Goal: Information Seeking & Learning: Learn about a topic

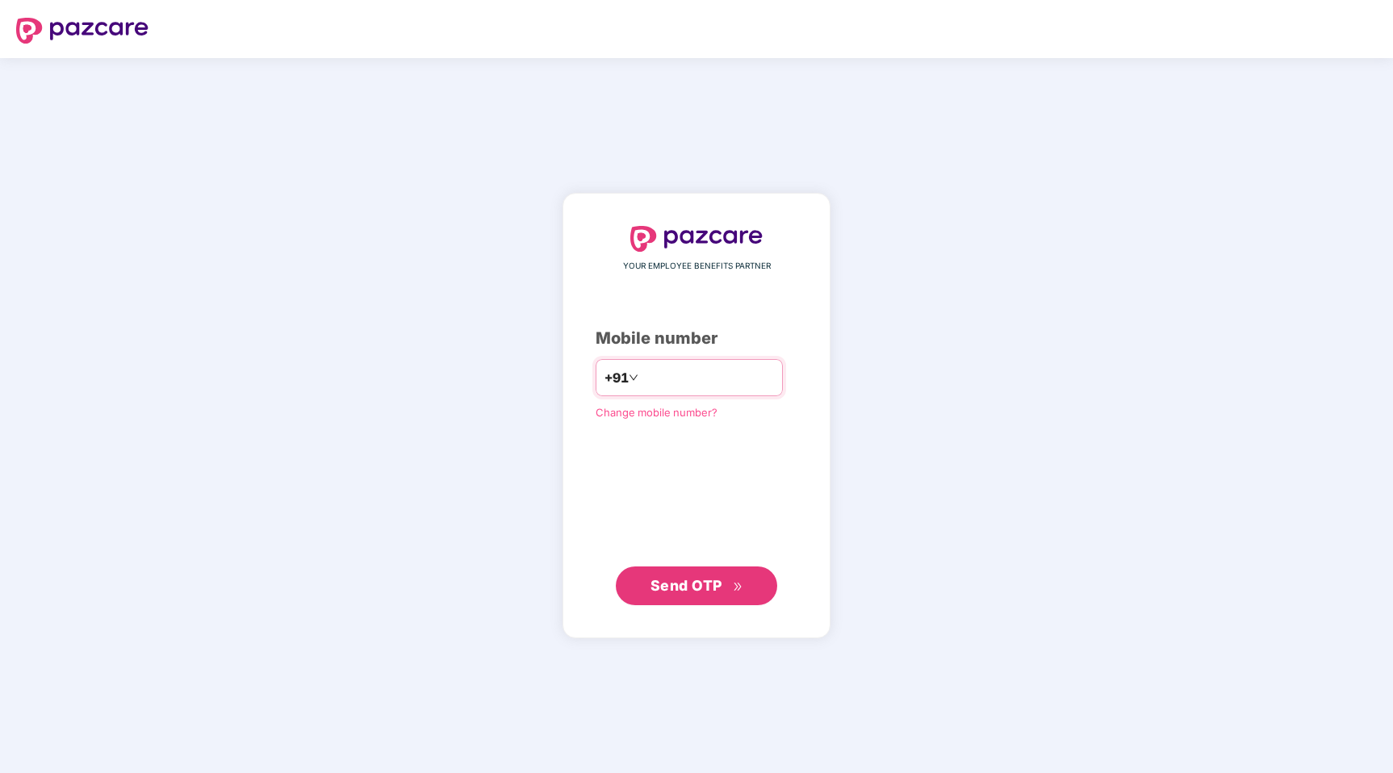
click at [722, 375] on input "number" at bounding box center [708, 378] width 132 height 26
type input "**********"
click at [705, 588] on span "Send OTP" at bounding box center [687, 584] width 72 height 17
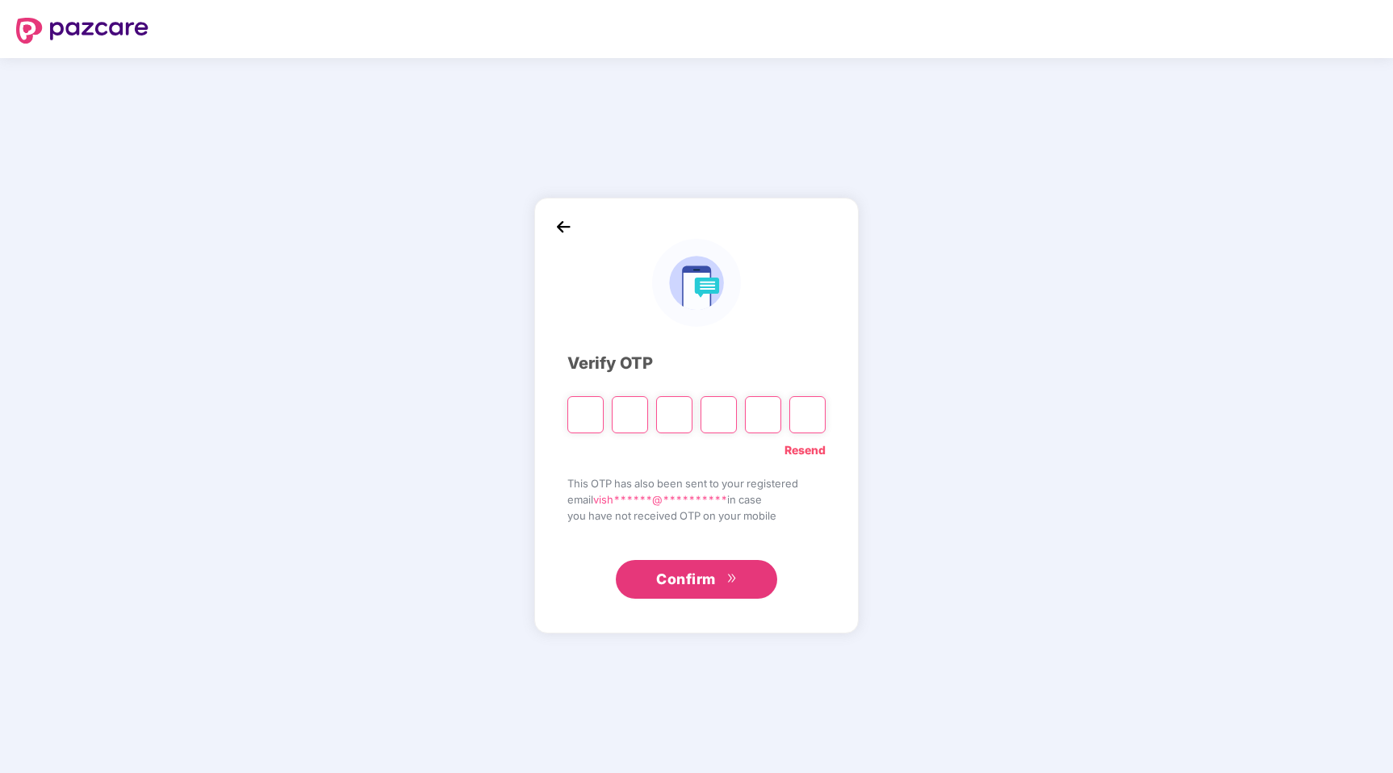
type input "*"
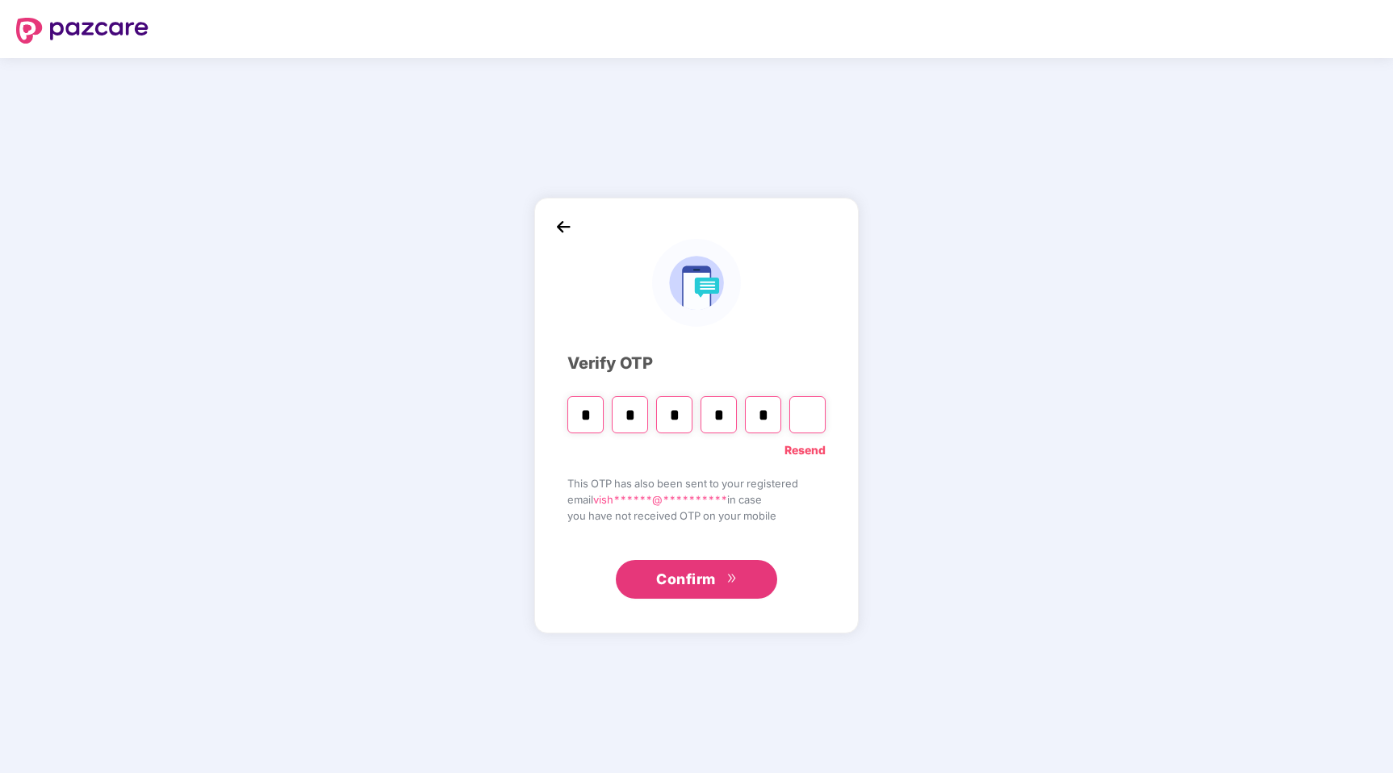
type input "*"
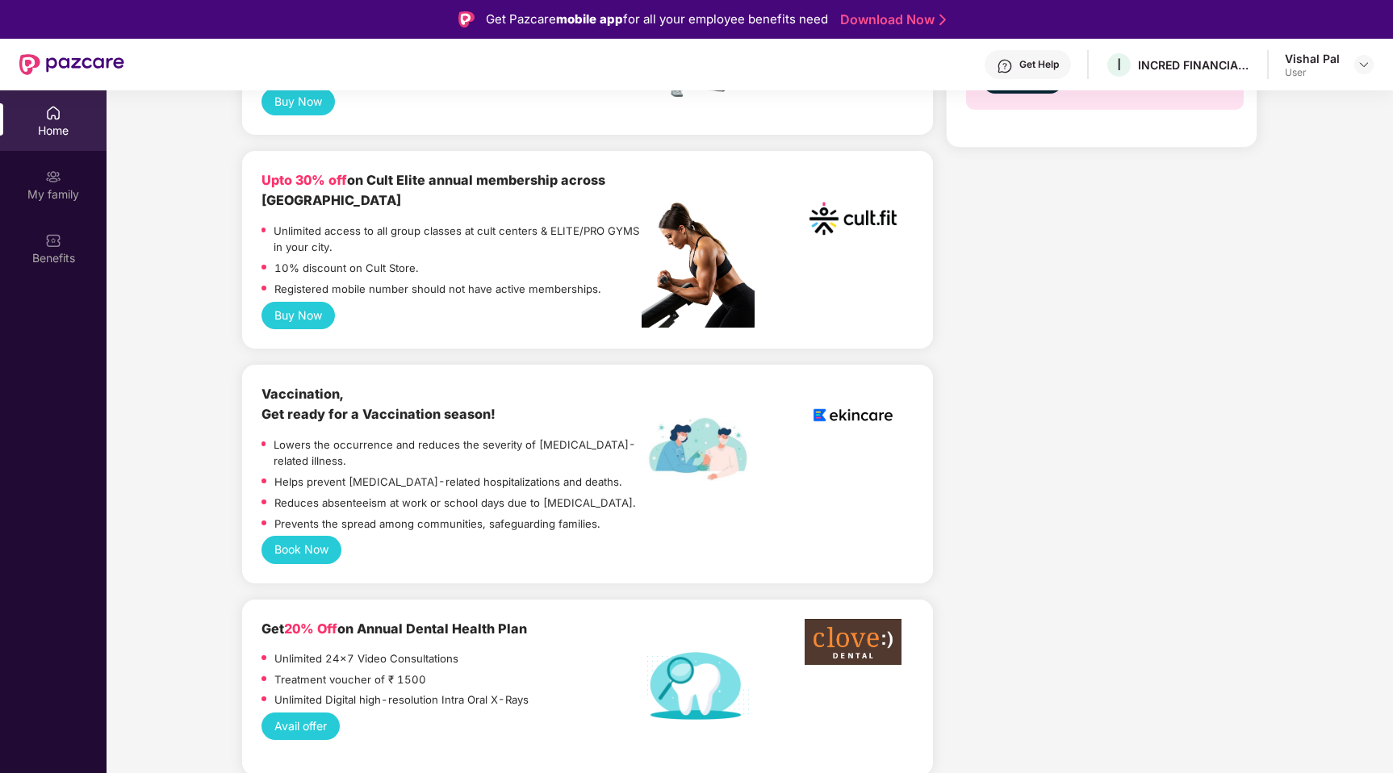
scroll to position [482, 0]
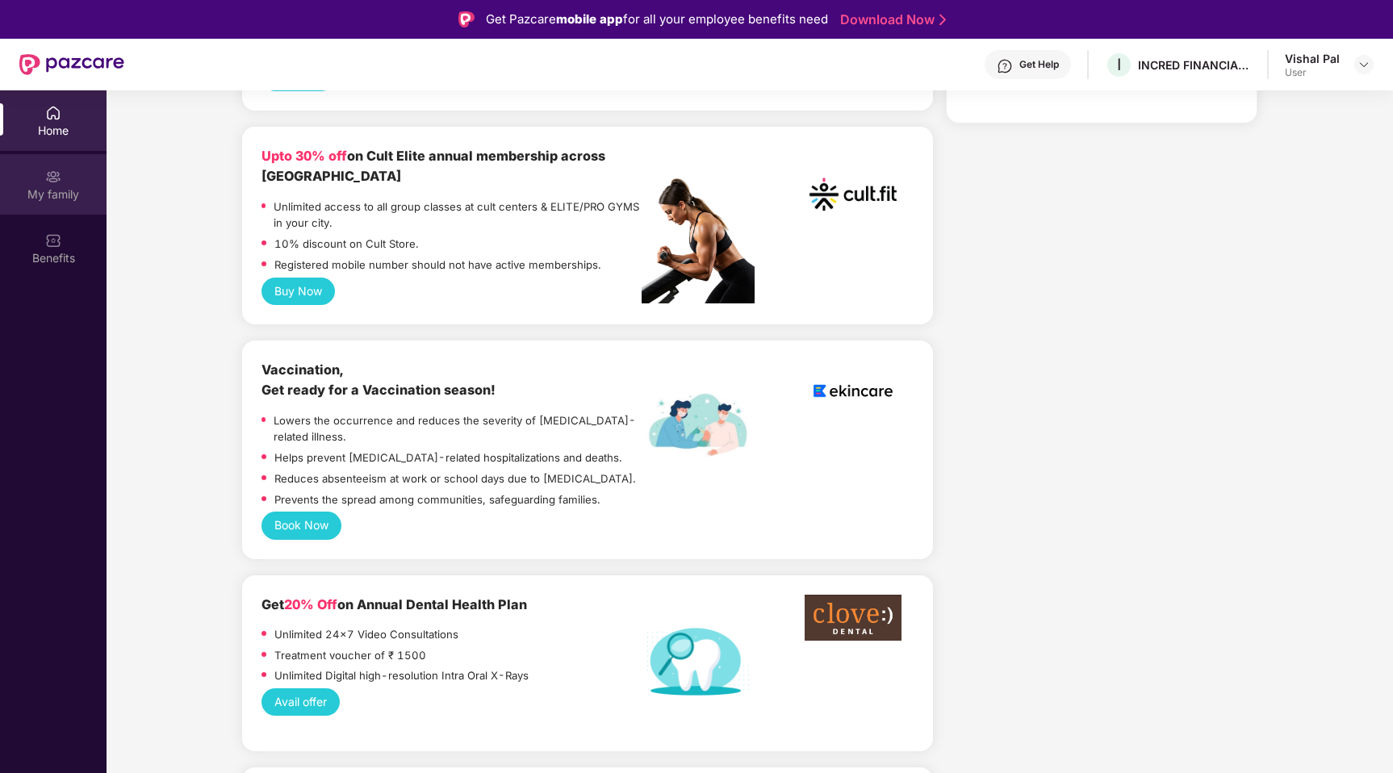
click at [47, 185] on div "My family" at bounding box center [53, 184] width 107 height 61
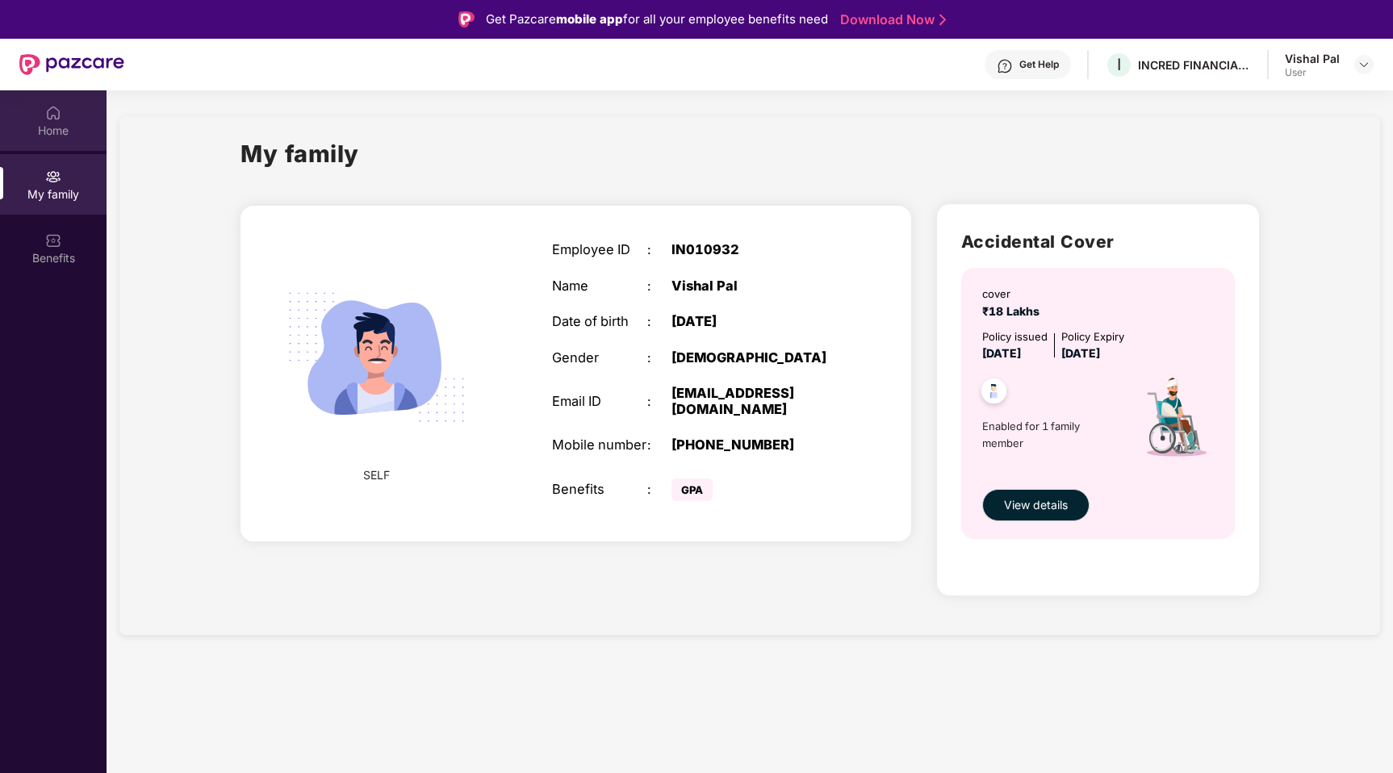
click at [49, 127] on div "Home" at bounding box center [53, 131] width 107 height 16
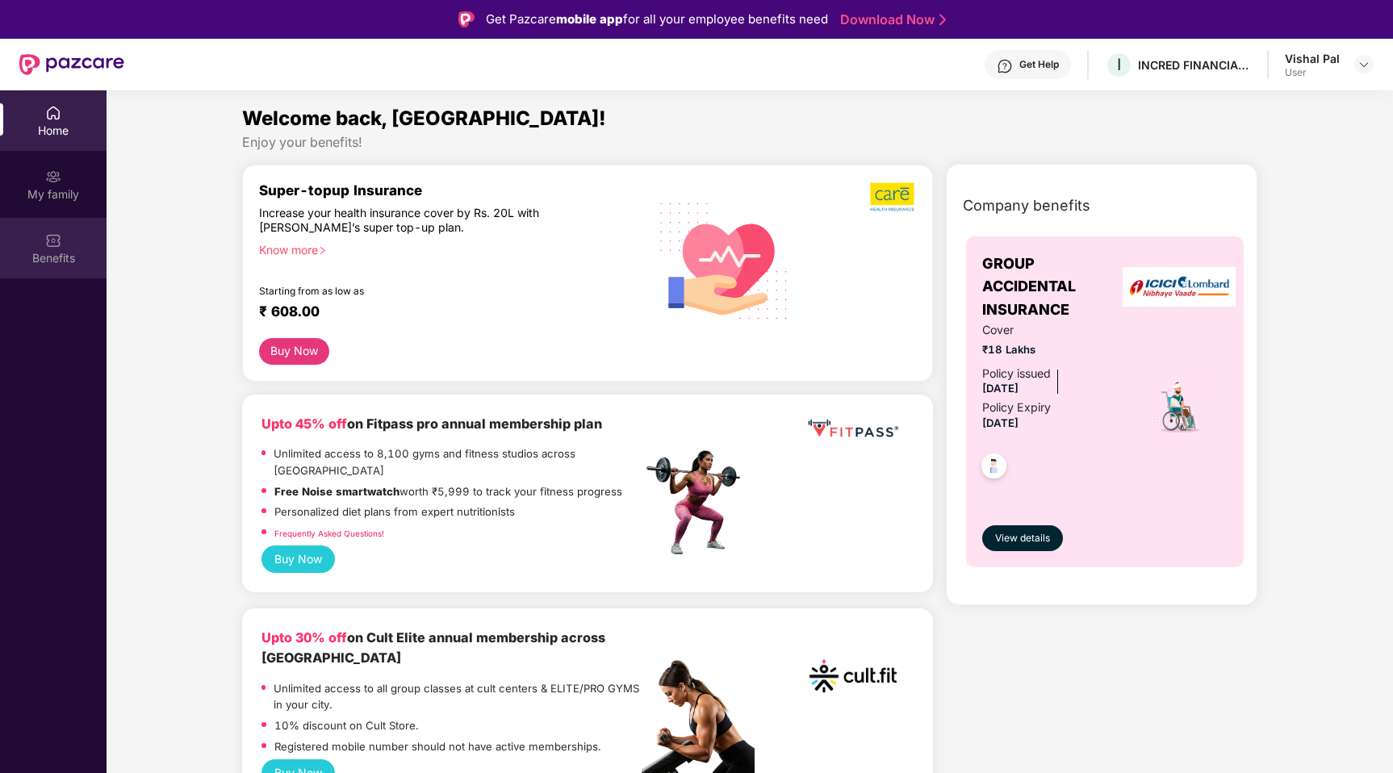
click at [45, 250] on div "Benefits" at bounding box center [53, 258] width 107 height 16
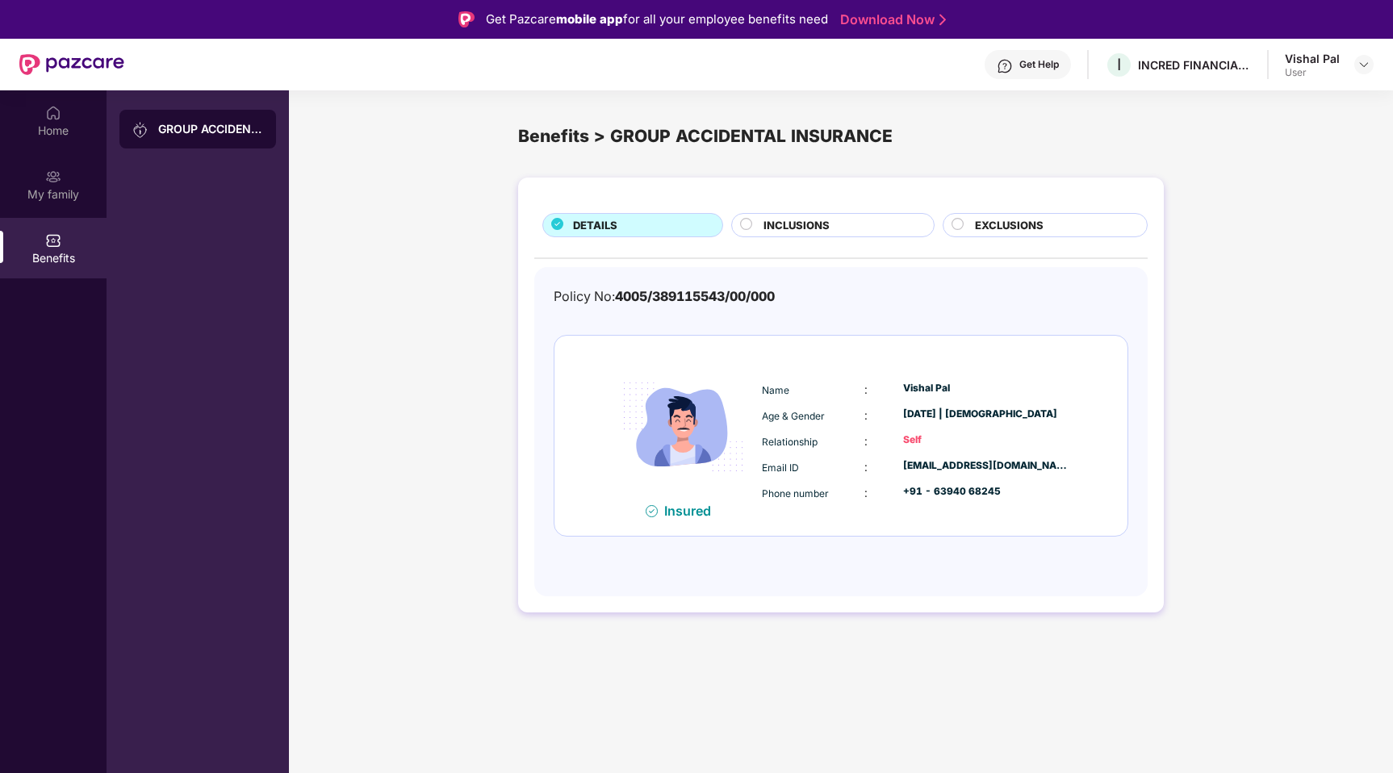
click at [772, 218] on span "INCLUSIONS" at bounding box center [797, 225] width 66 height 17
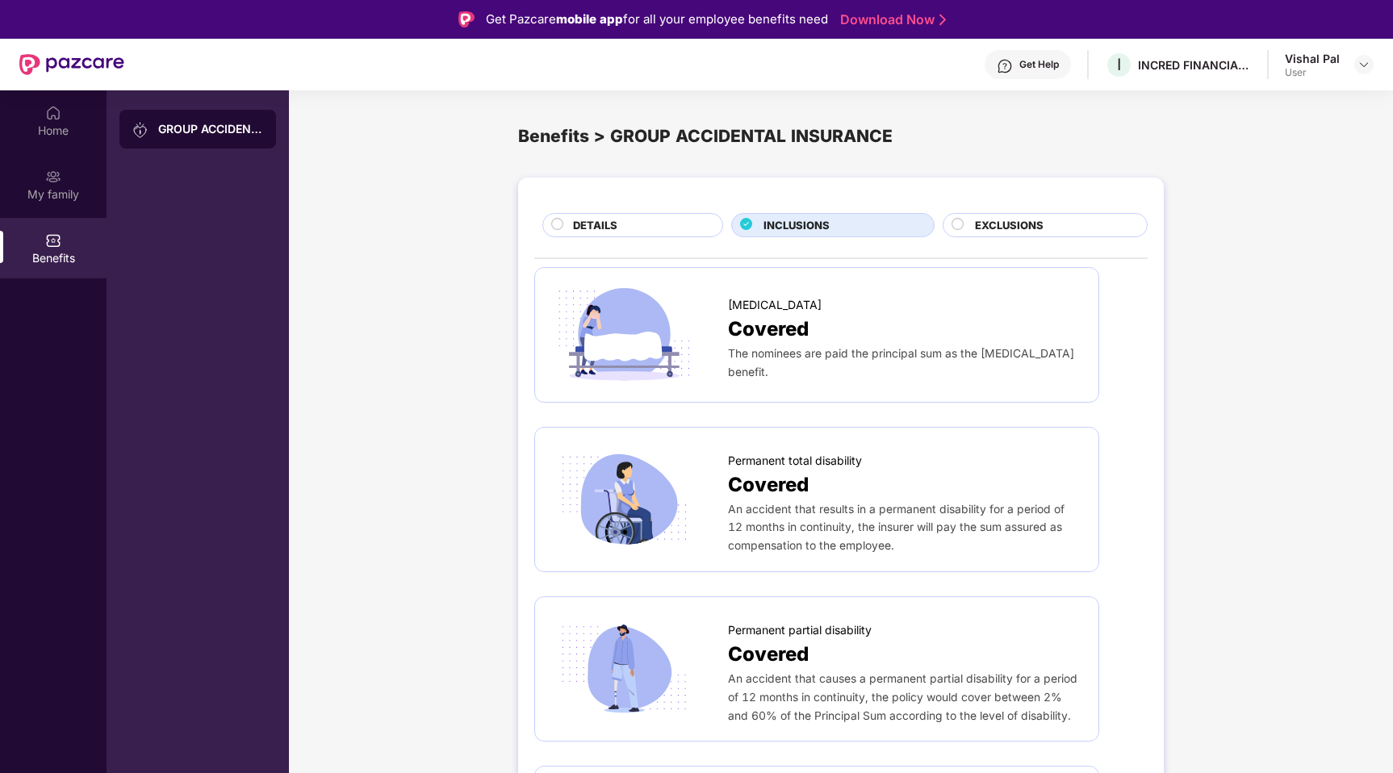
click at [1027, 220] on span "EXCLUSIONS" at bounding box center [1009, 225] width 69 height 17
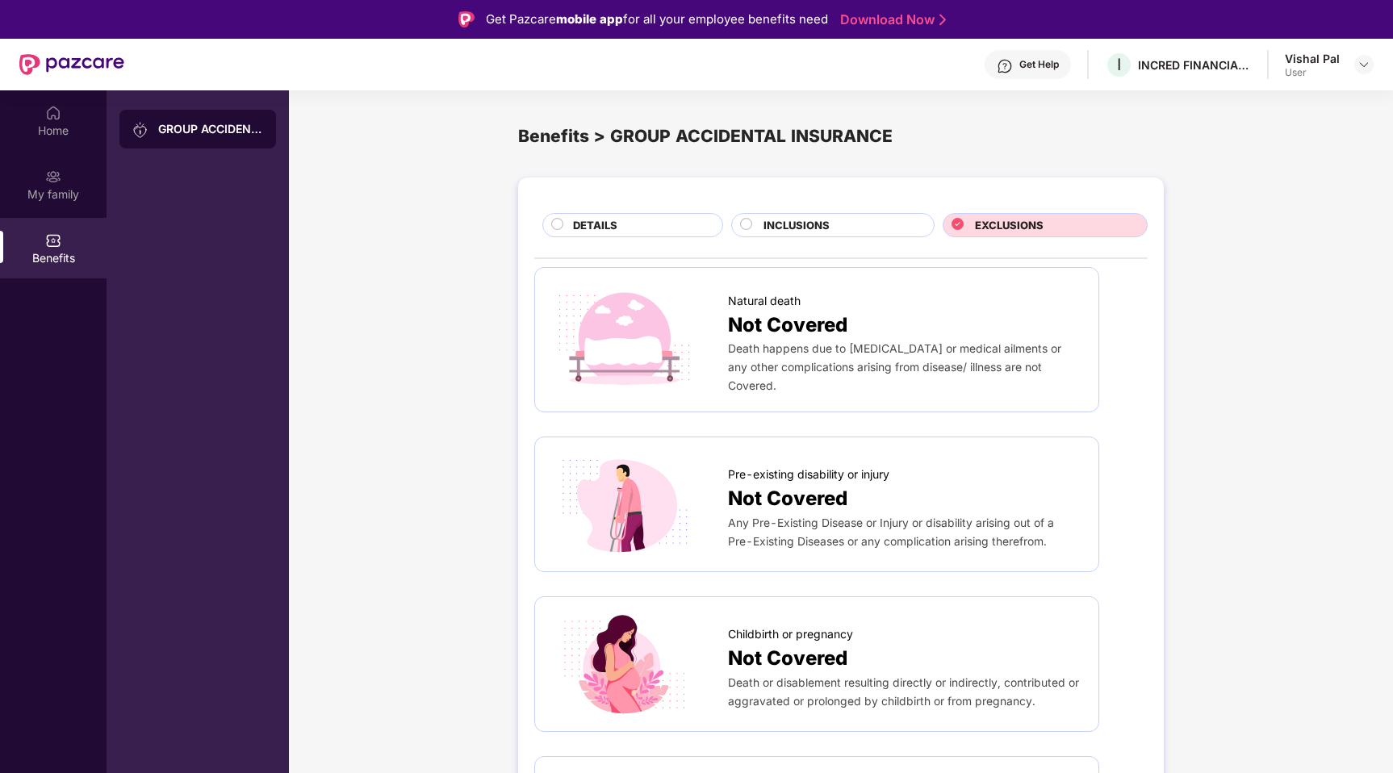
click at [659, 223] on div "DETAILS" at bounding box center [639, 226] width 149 height 19
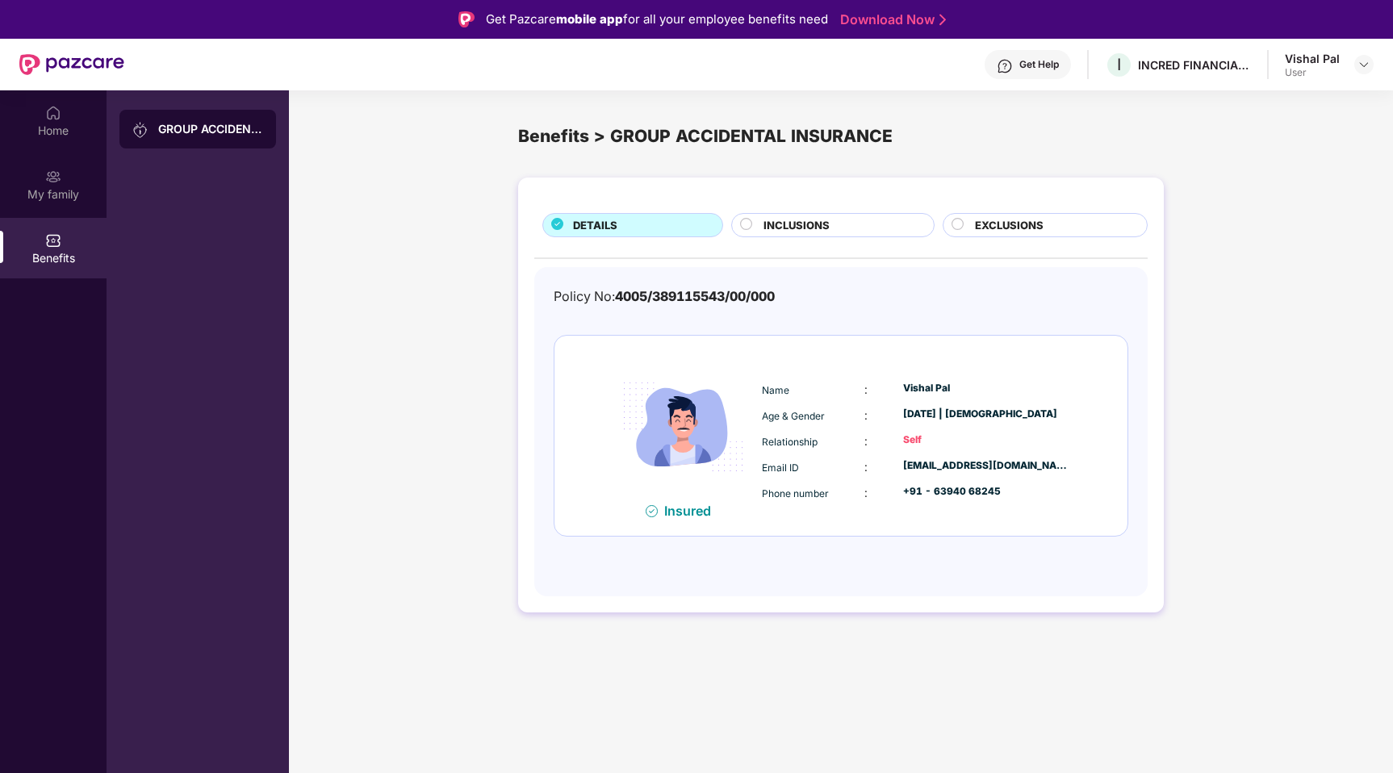
click at [782, 232] on span "INCLUSIONS" at bounding box center [797, 225] width 66 height 17
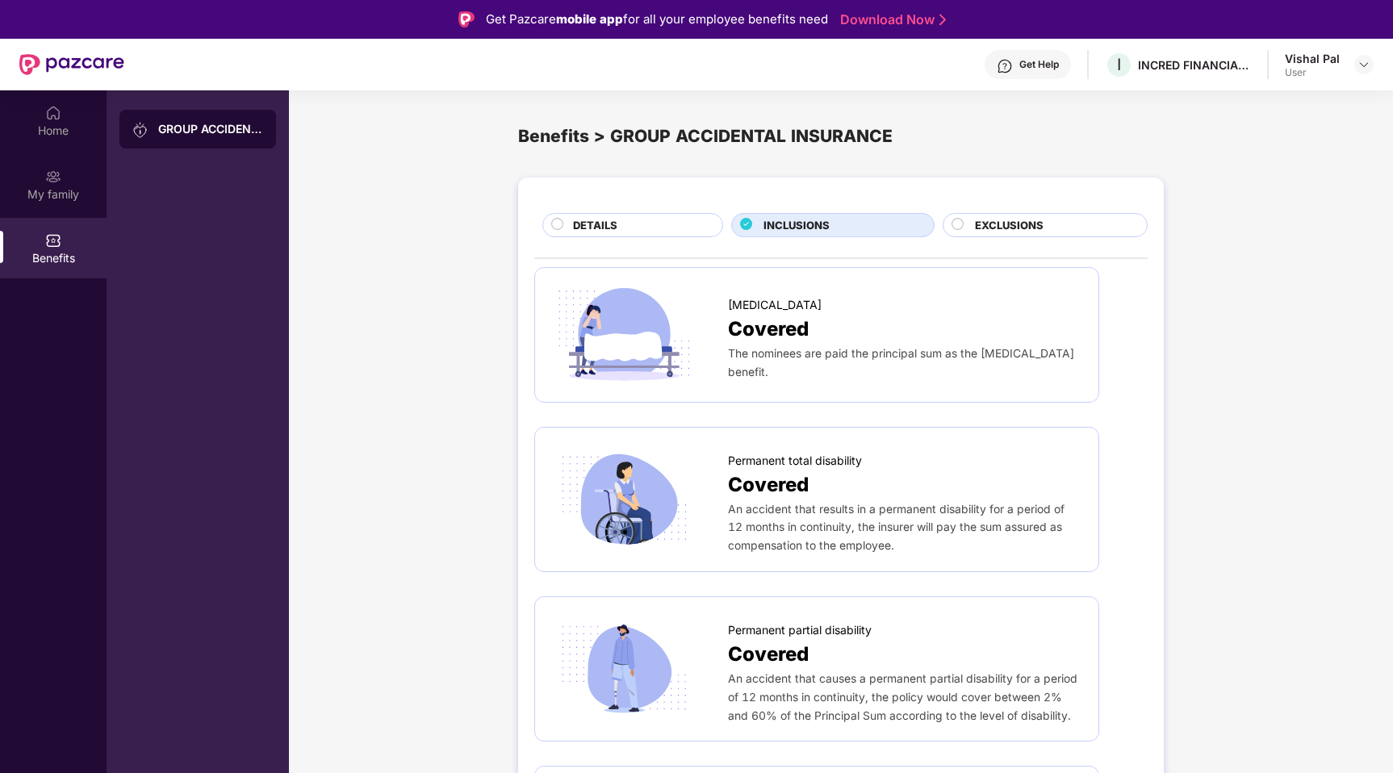
click at [979, 223] on span "EXCLUSIONS" at bounding box center [1009, 225] width 69 height 17
